Goal: Task Accomplishment & Management: Manage account settings

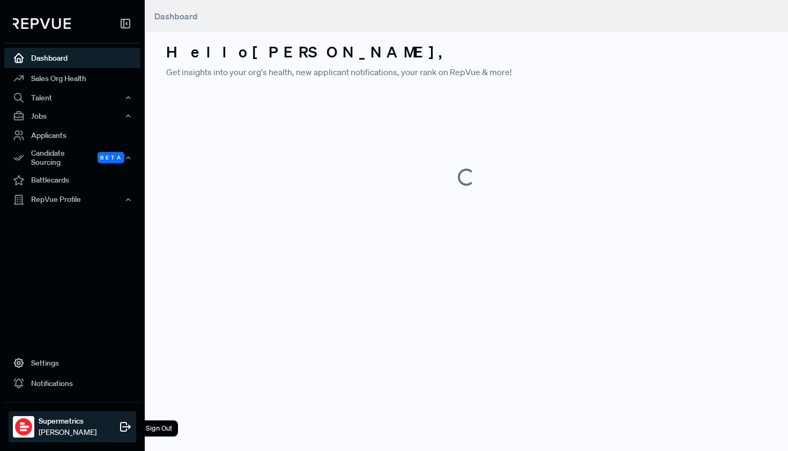
click at [124, 425] on icon at bounding box center [125, 426] width 13 height 13
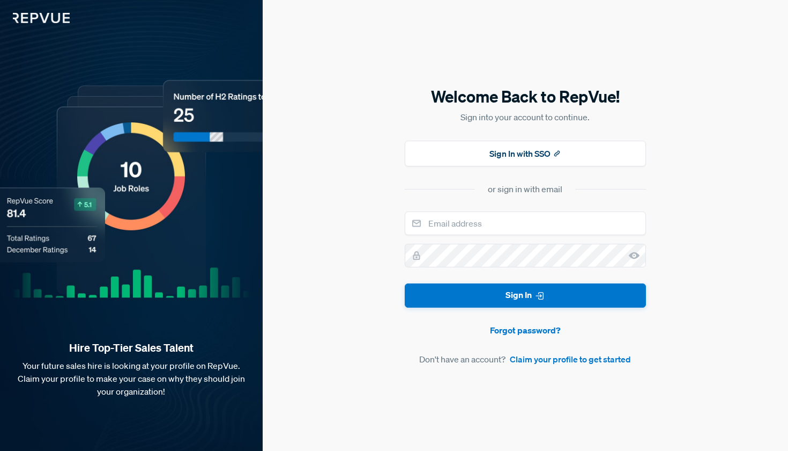
click at [476, 213] on input "email" at bounding box center [525, 223] width 241 height 24
click at [316, 212] on div "Welcome Back to RepVue! Sign into your account to continue. Sign In with SSO or…" at bounding box center [526, 225] width 526 height 451
drag, startPoint x: 512, startPoint y: 224, endPoint x: 458, endPoint y: 225, distance: 53.6
click at [458, 225] on input "[PERSON_NAME][EMAIL_ADDRESS][DOMAIN_NAME]" at bounding box center [525, 223] width 241 height 24
type input "[PERSON_NAME][EMAIL_ADDRESS][DOMAIN_NAME]"
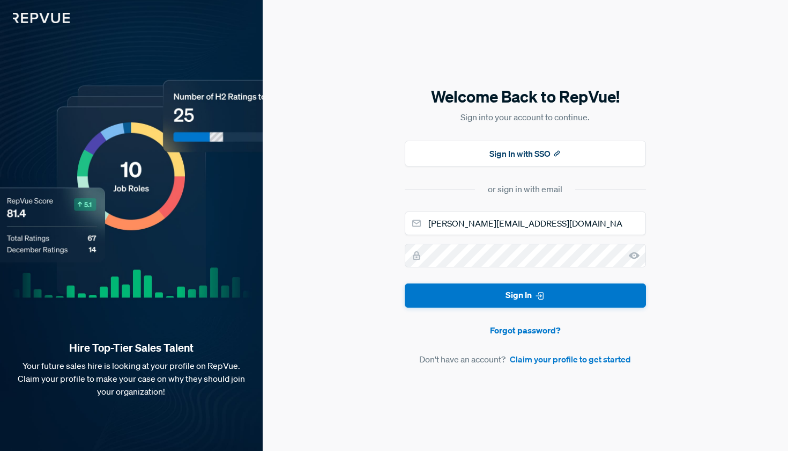
click at [637, 256] on use at bounding box center [634, 255] width 11 height 7
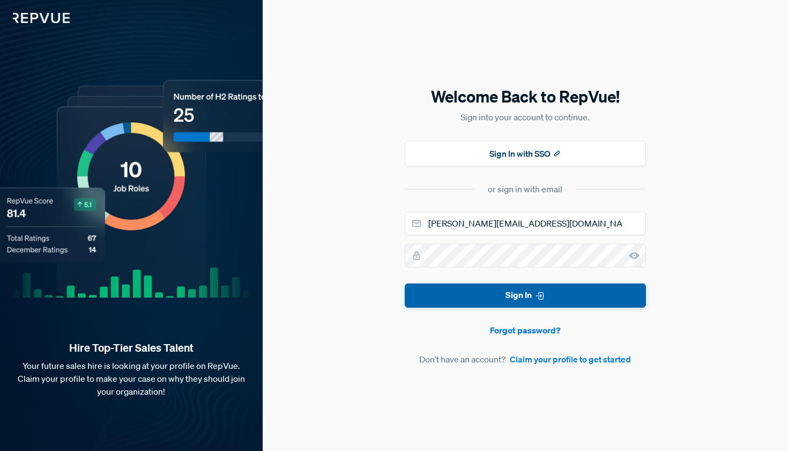
click at [543, 300] on icon "submit" at bounding box center [540, 295] width 11 height 11
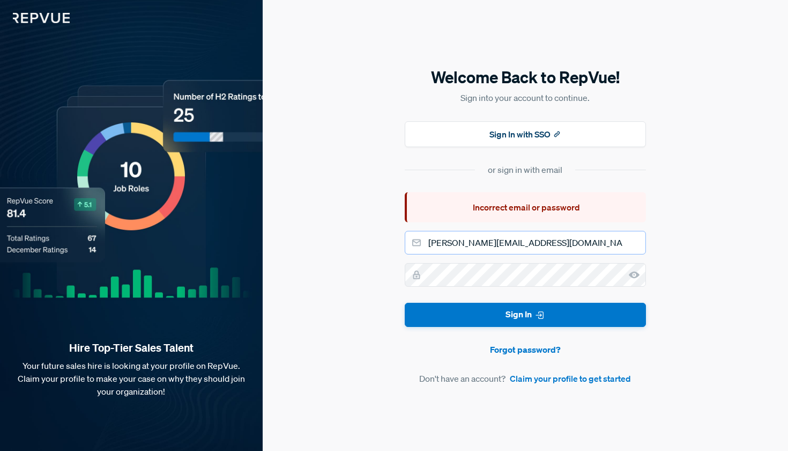
click at [534, 244] on input "[PERSON_NAME][EMAIL_ADDRESS][DOMAIN_NAME]" at bounding box center [525, 243] width 241 height 24
click at [559, 137] on icon at bounding box center [558, 134] width 8 height 8
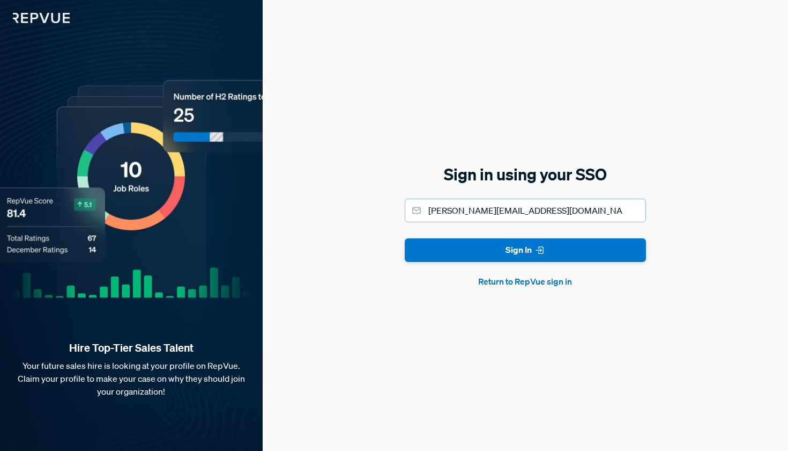
click at [543, 212] on input "[PERSON_NAME][EMAIL_ADDRESS][DOMAIN_NAME]" at bounding box center [525, 210] width 241 height 24
click at [525, 249] on button "Sign In" at bounding box center [525, 250] width 241 height 24
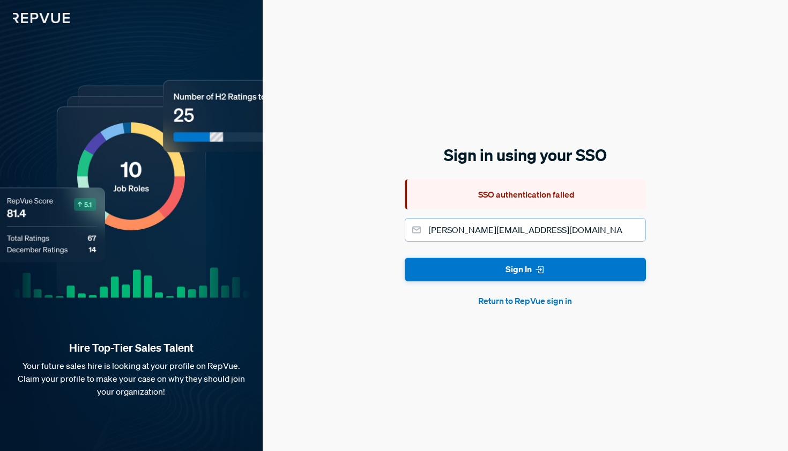
click at [517, 228] on input "melanie@repvue.com" at bounding box center [525, 230] width 241 height 24
type input "="
type input "melanie@"
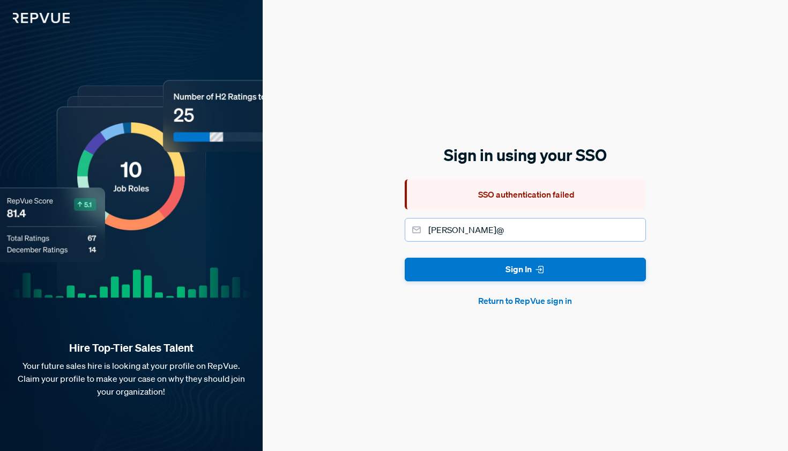
click at [505, 227] on input "melanie@" at bounding box center [525, 230] width 241 height 24
type input "melaniejt+1@repvue.com"
click at [525, 269] on button "Sign In" at bounding box center [525, 269] width 241 height 24
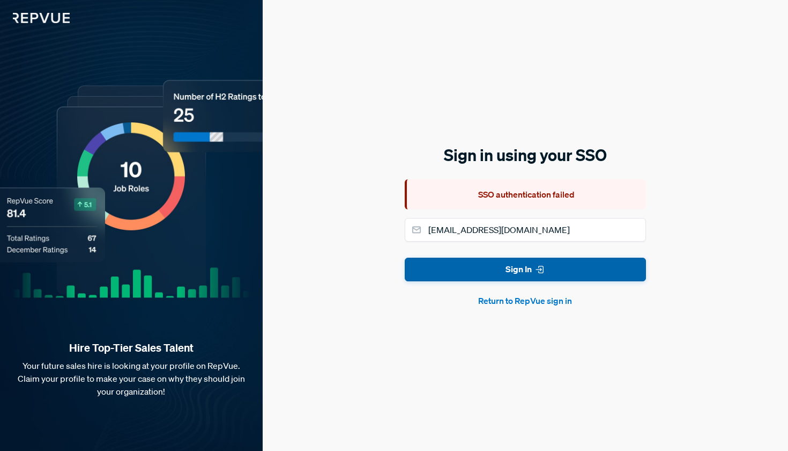
click at [492, 270] on button "Sign In" at bounding box center [525, 269] width 241 height 24
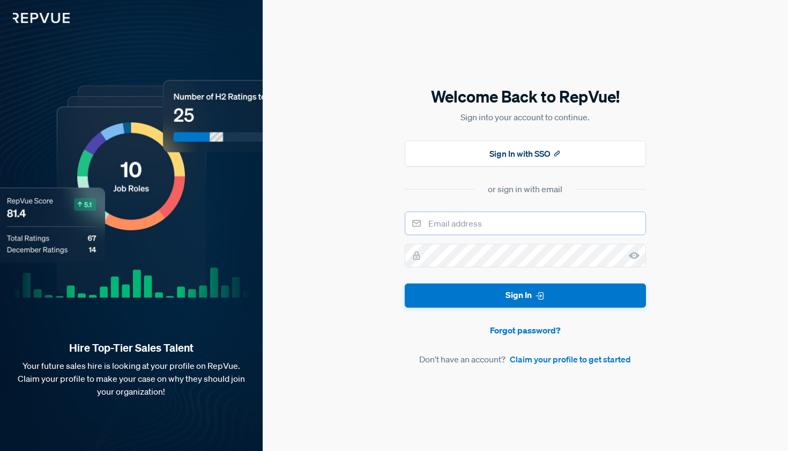
paste input "[PERSON_NAME][EMAIL_ADDRESS][DOMAIN_NAME]"
type input "[PERSON_NAME][EMAIL_ADDRESS][DOMAIN_NAME]"
click at [525, 295] on button "Sign In" at bounding box center [525, 295] width 241 height 24
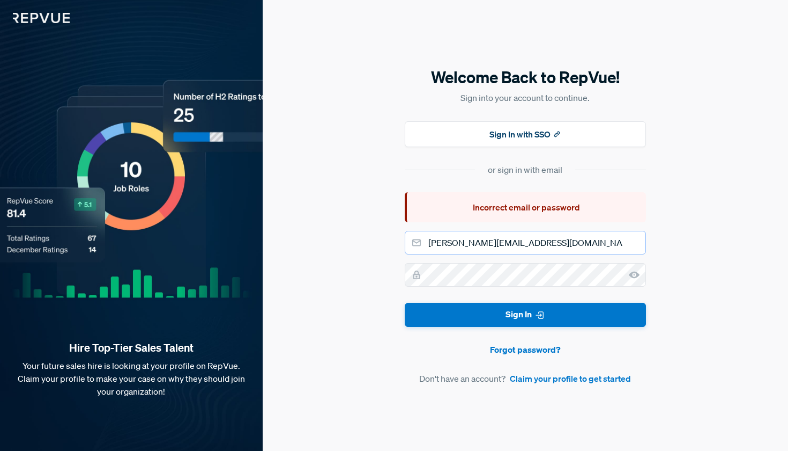
click at [587, 236] on input "[PERSON_NAME][EMAIL_ADDRESS][DOMAIN_NAME]" at bounding box center [525, 243] width 241 height 24
type input "[EMAIL_ADDRESS][DOMAIN_NAME]"
click at [453, 241] on input "[EMAIL_ADDRESS][DOMAIN_NAME]" at bounding box center [525, 243] width 241 height 24
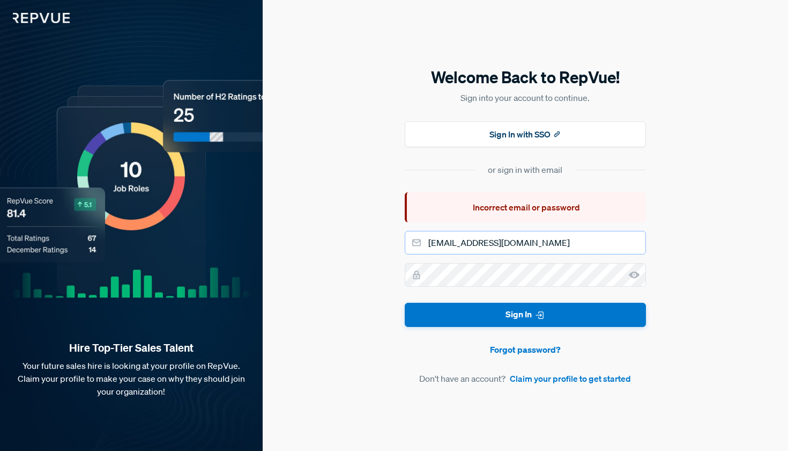
click at [453, 241] on input "[EMAIL_ADDRESS][DOMAIN_NAME]" at bounding box center [525, 243] width 241 height 24
paste input "email"
click at [499, 241] on input "[EMAIL_ADDRESS][DOMAIN_NAME]" at bounding box center [525, 243] width 241 height 24
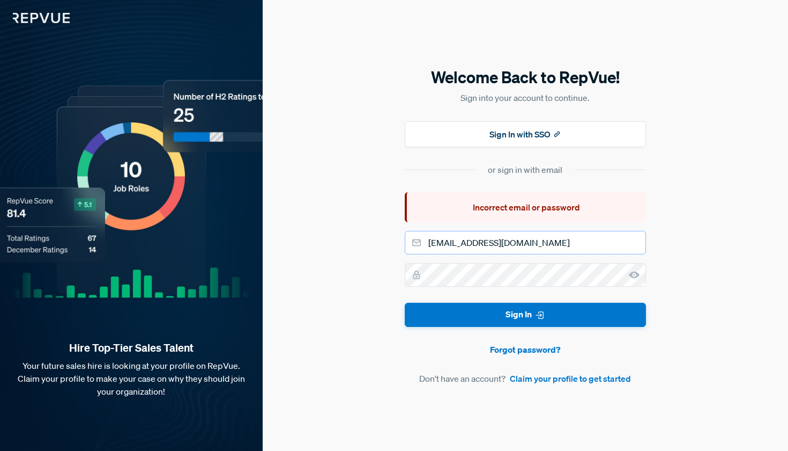
click at [499, 241] on input "[EMAIL_ADDRESS][DOMAIN_NAME]" at bounding box center [525, 243] width 241 height 24
paste input "[EMAIL_ADDRESS][DOMAIN_NAME]"
click at [463, 242] on input "[EMAIL_ADDRESS][DOMAIN_NAME]" at bounding box center [525, 243] width 241 height 24
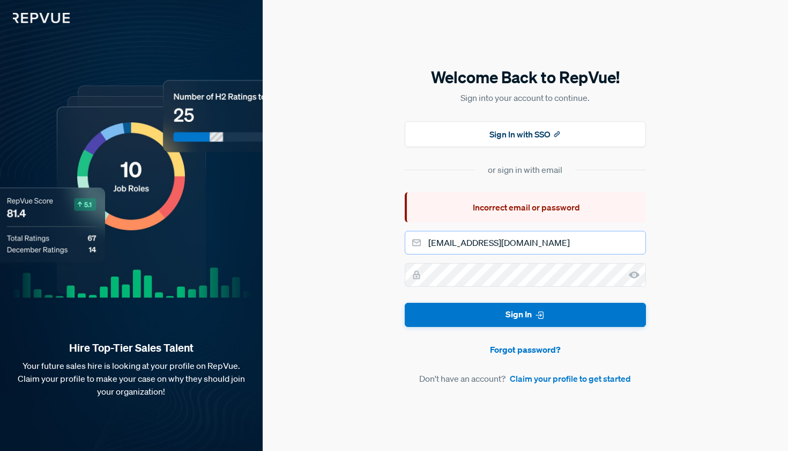
click at [463, 242] on input "[EMAIL_ADDRESS][DOMAIN_NAME]" at bounding box center [525, 243] width 241 height 24
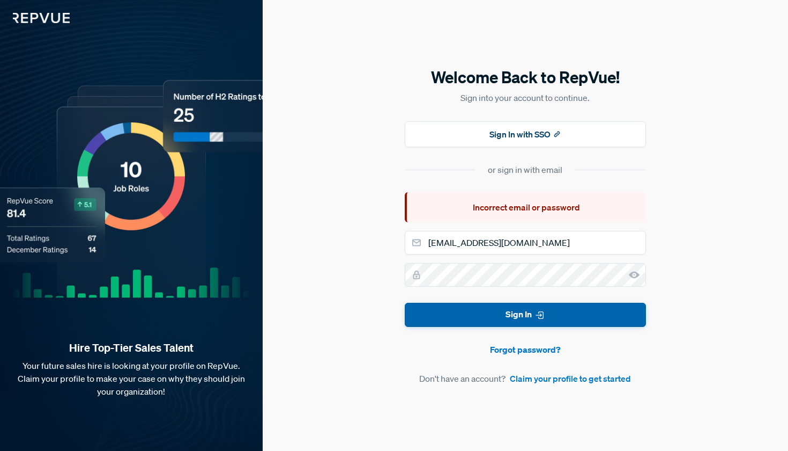
click at [487, 319] on button "Sign In" at bounding box center [525, 315] width 241 height 24
click at [485, 316] on button "Sign In" at bounding box center [525, 315] width 241 height 24
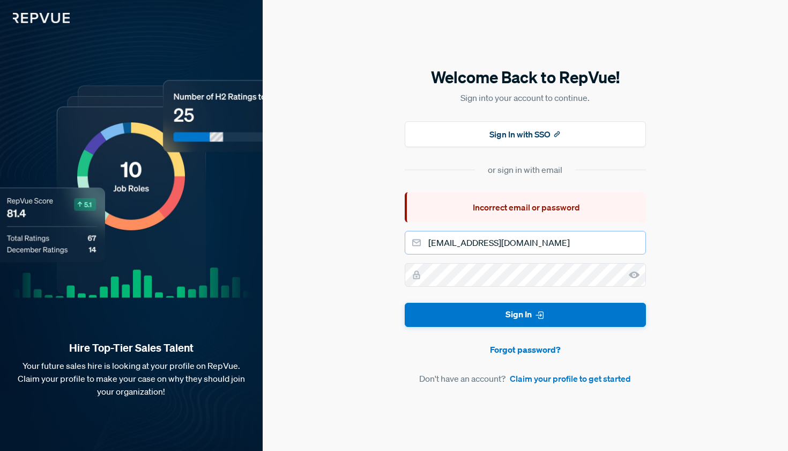
click at [490, 232] on input "[EMAIL_ADDRESS][DOMAIN_NAME]" at bounding box center [525, 243] width 241 height 24
click at [489, 243] on input "[EMAIL_ADDRESS][DOMAIN_NAME]" at bounding box center [525, 243] width 241 height 24
paste input "-test@repvue"
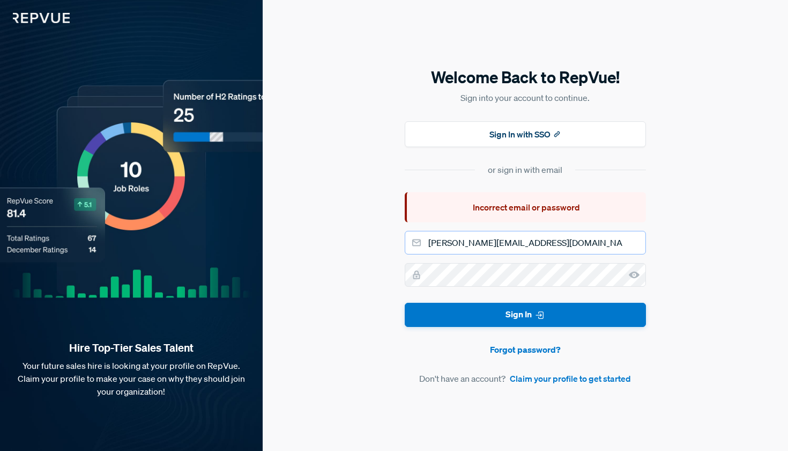
type input "[PERSON_NAME][EMAIL_ADDRESS][DOMAIN_NAME]"
click at [381, 260] on div "Welcome Back to RepVue! Sign into your account to continue. Sign In with SSO or…" at bounding box center [526, 225] width 526 height 451
click at [525, 314] on button "Sign In" at bounding box center [525, 315] width 241 height 24
